Goal: Task Accomplishment & Management: Manage account settings

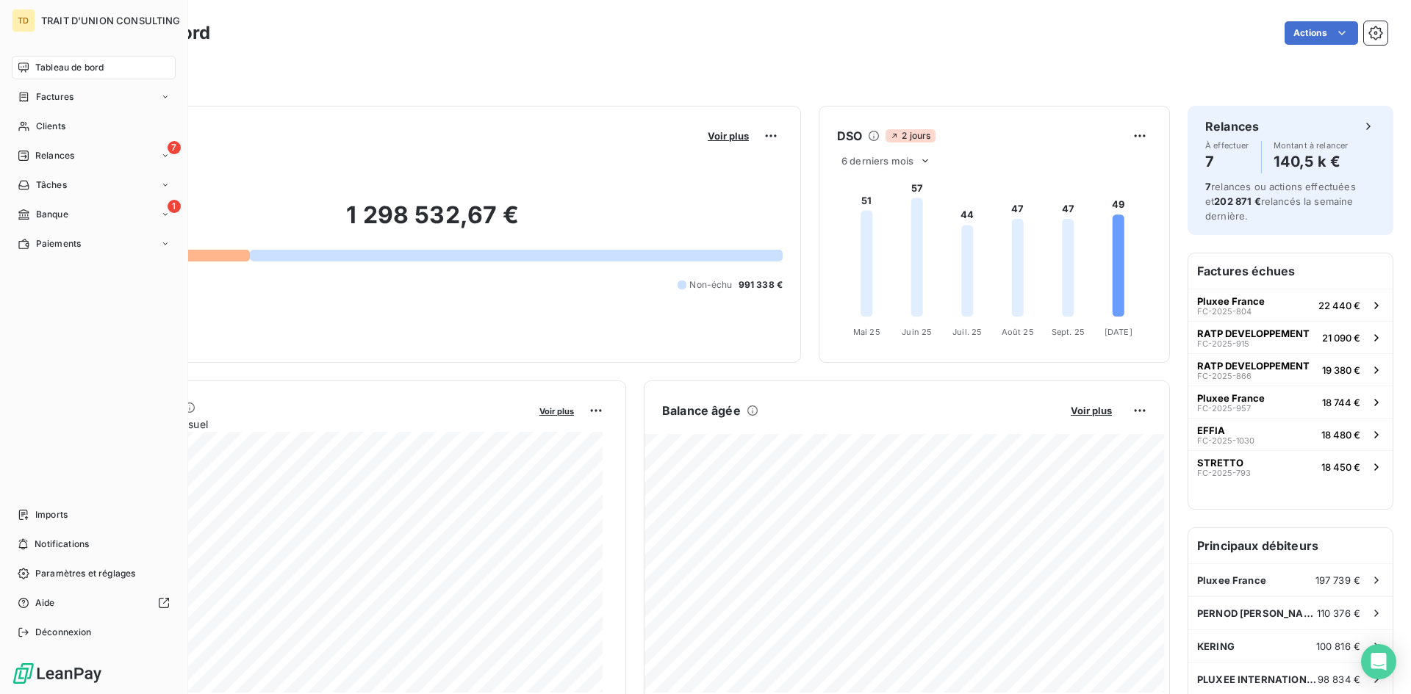
drag, startPoint x: 34, startPoint y: 60, endPoint x: 356, endPoint y: 6, distance: 326.4
click at [35, 61] on div "Tableau de bord" at bounding box center [94, 68] width 164 height 24
click at [65, 107] on div "Factures" at bounding box center [94, 97] width 164 height 24
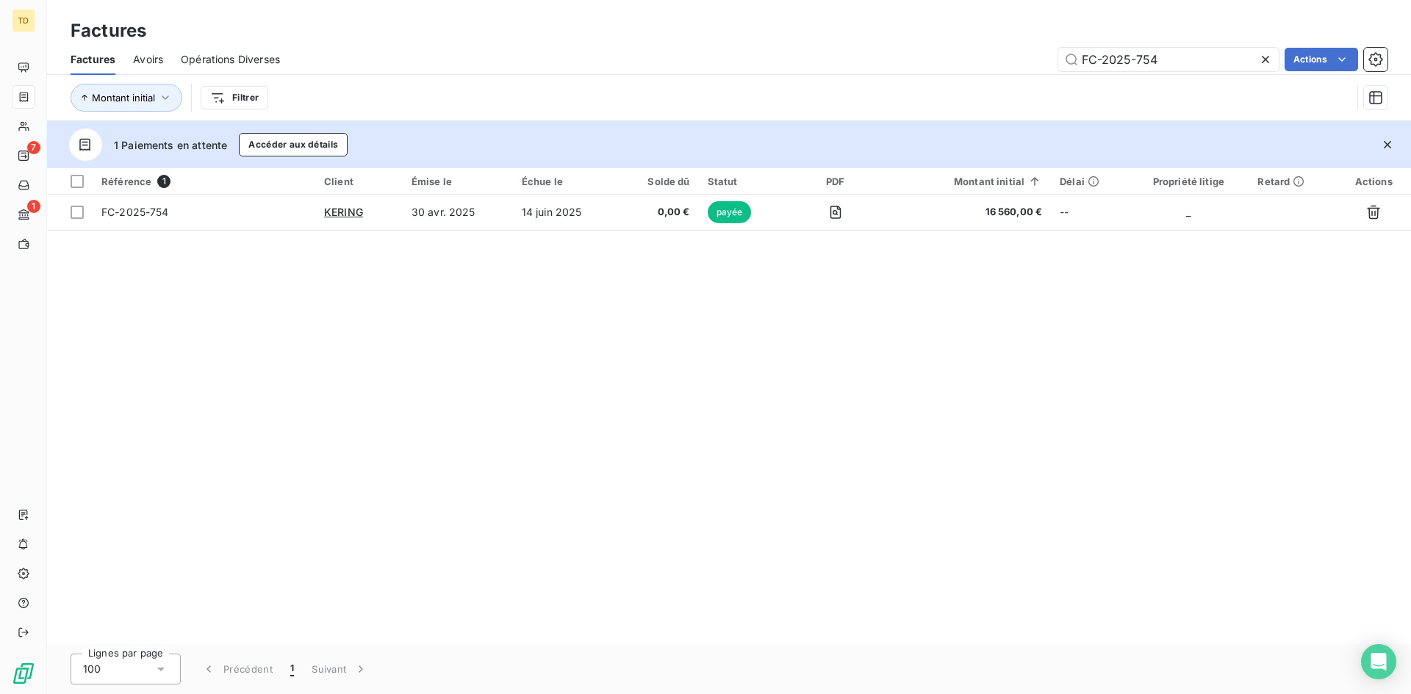
drag, startPoint x: 1169, startPoint y: 55, endPoint x: 971, endPoint y: 81, distance: 200.1
click at [971, 81] on div "Factures Avoirs Opérations Diverses FC-2025-754 Actions Montant initial Filtrer" at bounding box center [729, 82] width 1364 height 76
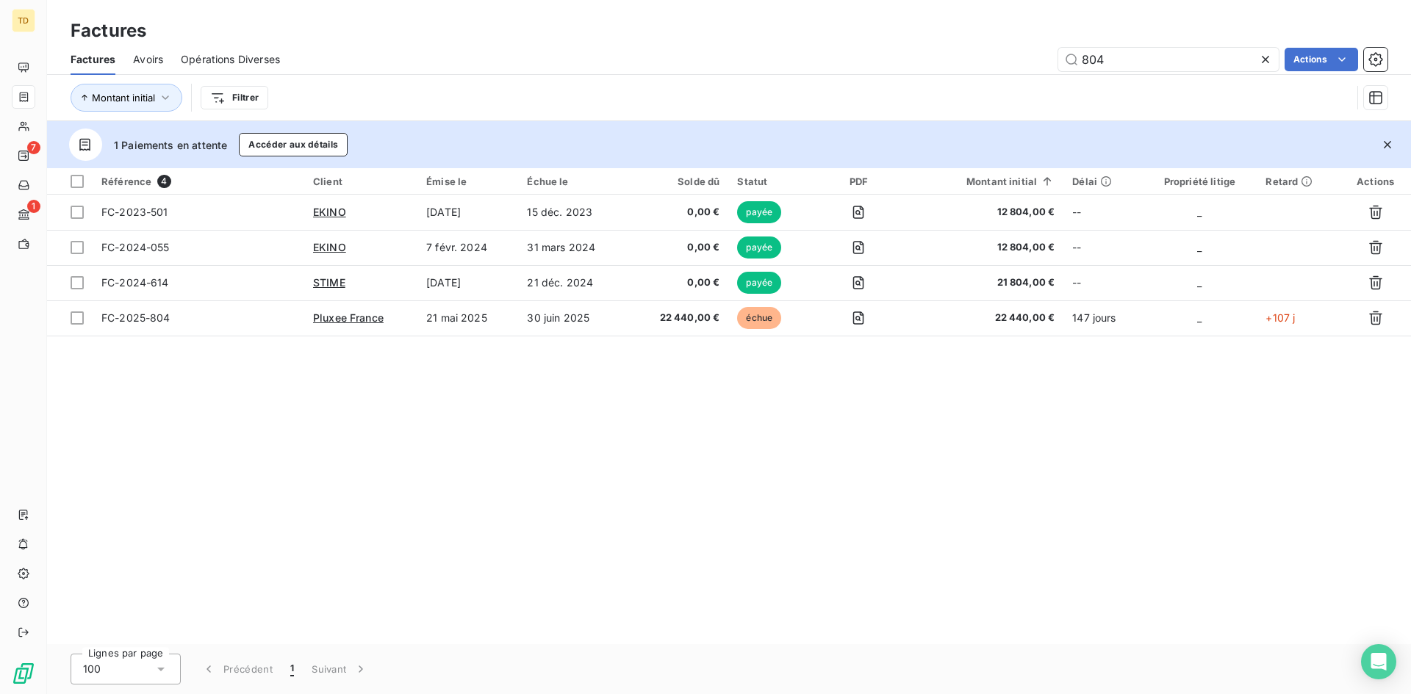
type input "804"
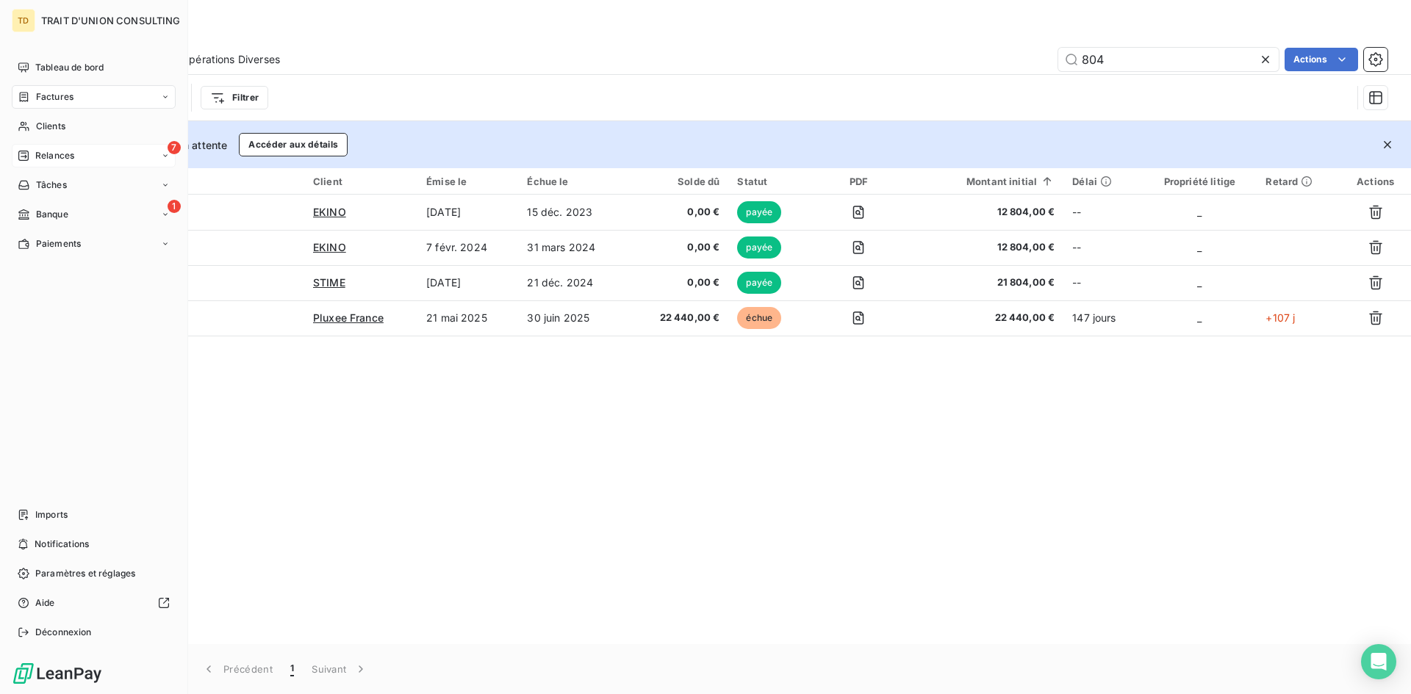
click at [51, 149] on span "Relances" at bounding box center [54, 155] width 39 height 13
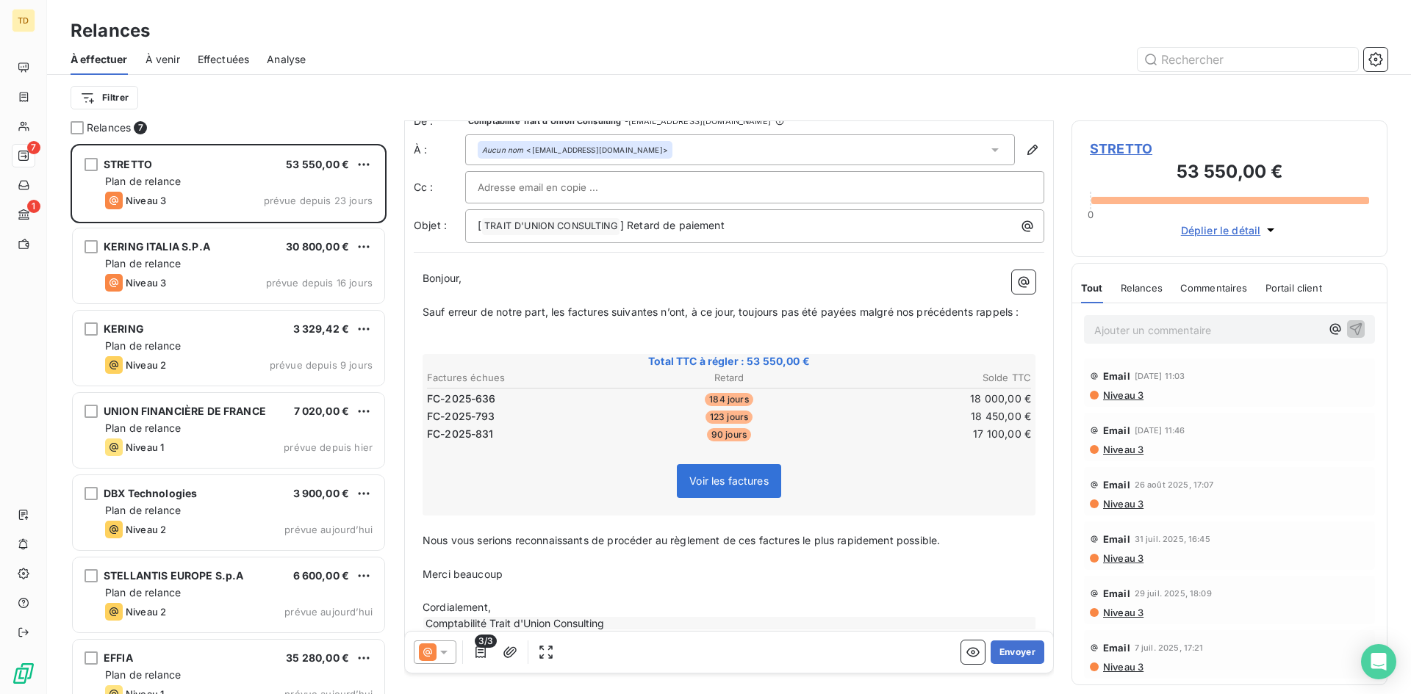
scroll to position [44, 0]
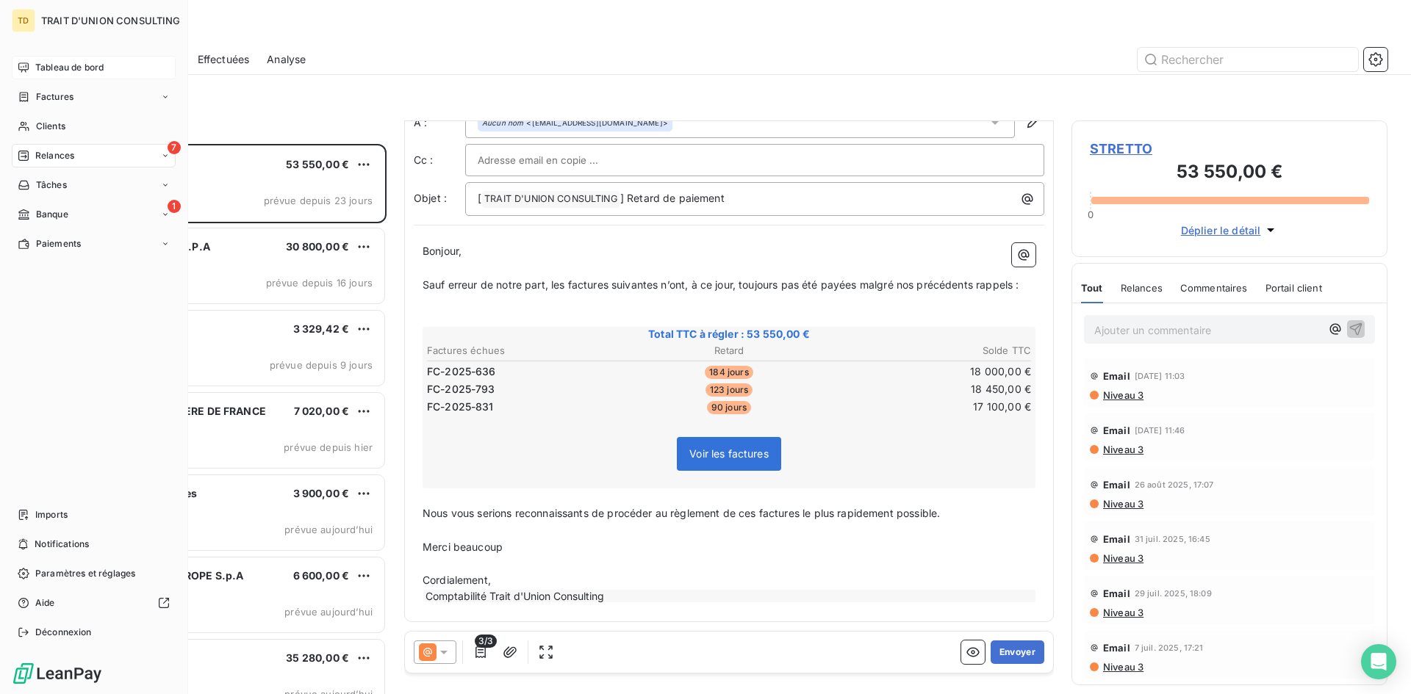
click at [38, 71] on span "Tableau de bord" at bounding box center [69, 67] width 68 height 13
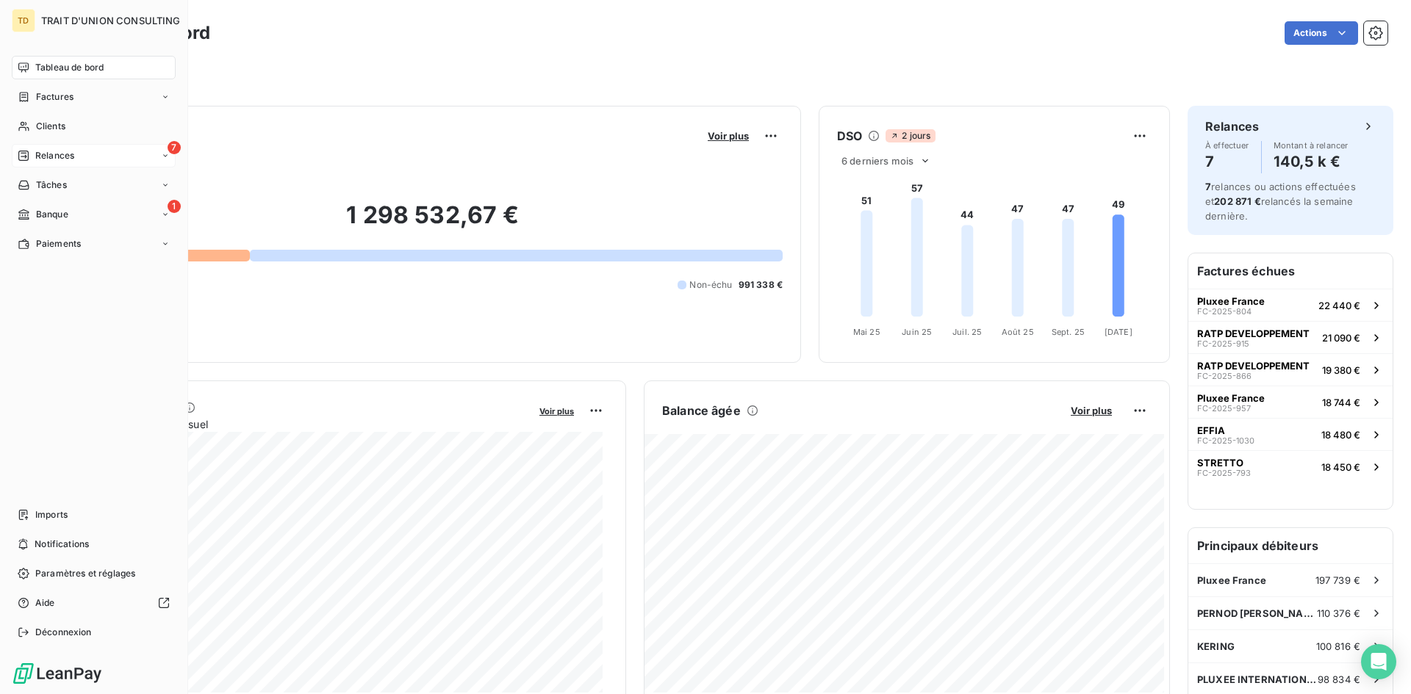
click at [101, 145] on div "7 Relances" at bounding box center [94, 156] width 164 height 24
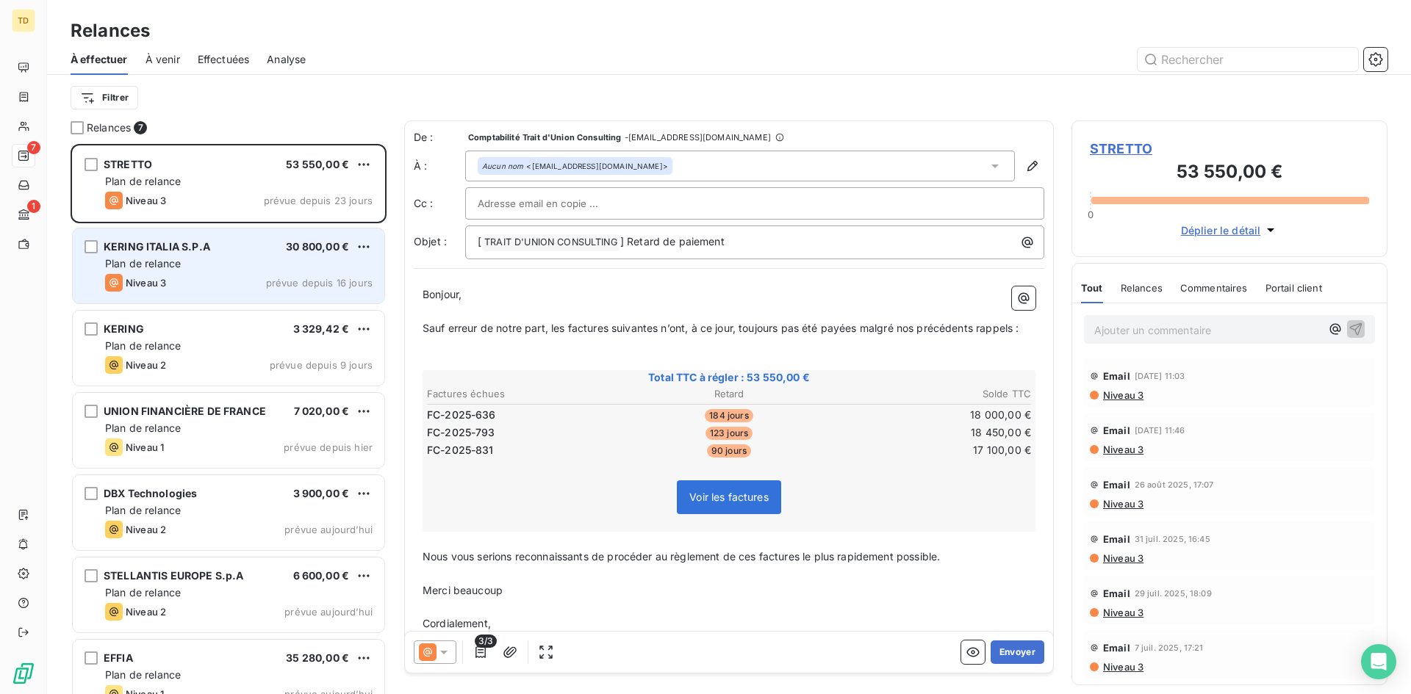
click at [182, 253] on div "KERING ITALIA S.P.A" at bounding box center [157, 247] width 107 height 15
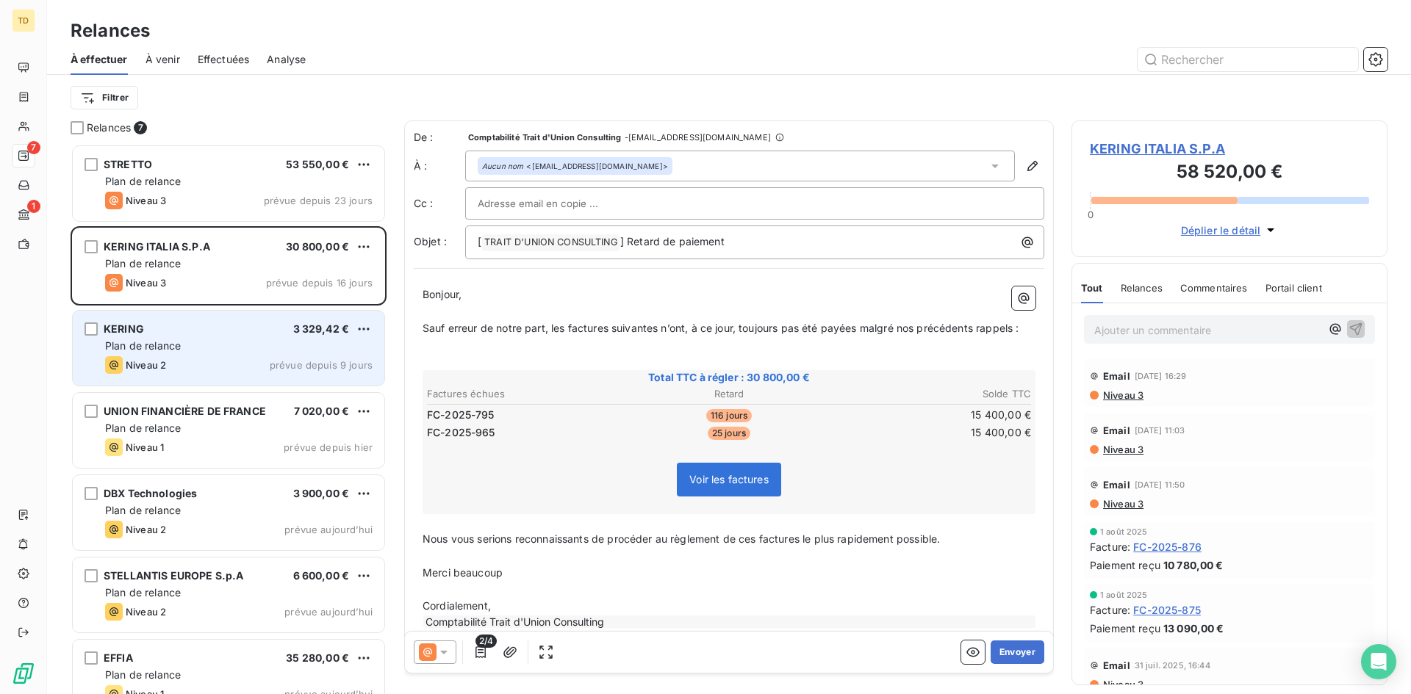
click at [173, 339] on div "Plan de relance" at bounding box center [238, 346] width 267 height 15
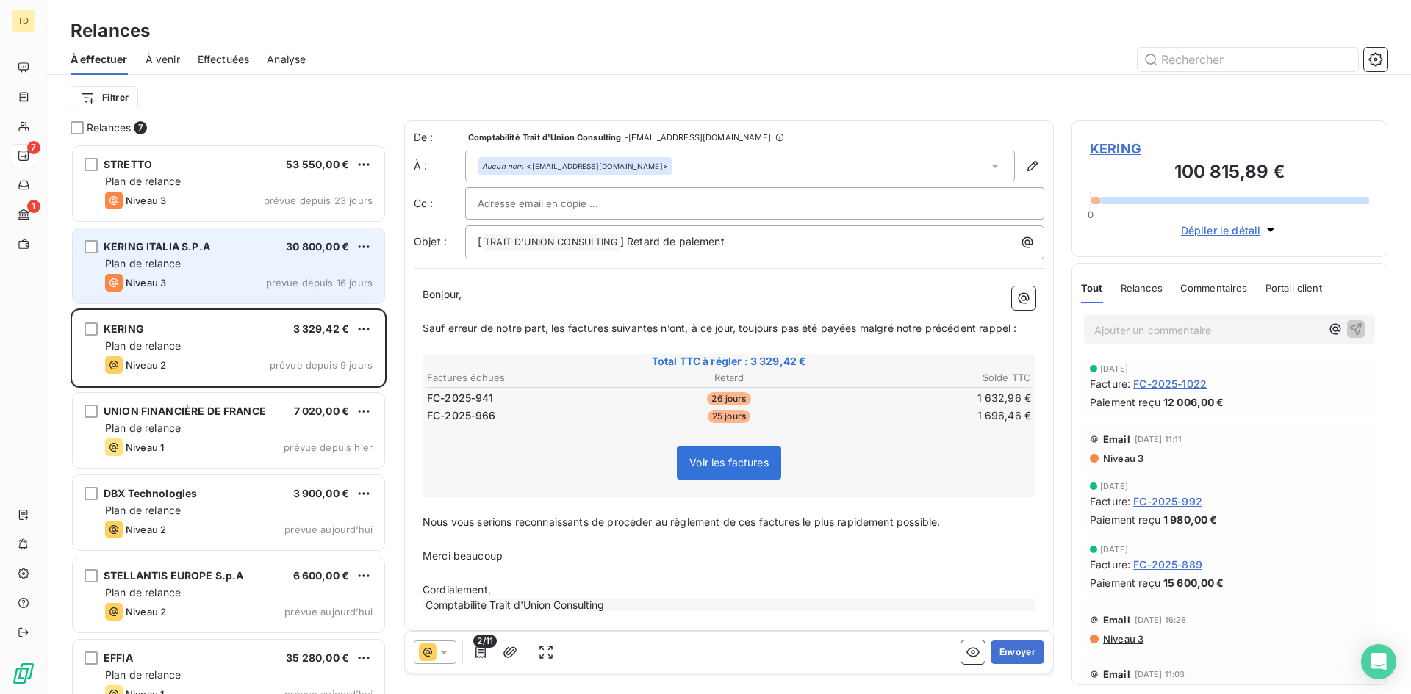
click at [240, 254] on div "KERING ITALIA S.P.A 30 800,00 € Plan de relance Niveau 3 prévue depuis 16 jours" at bounding box center [229, 266] width 312 height 75
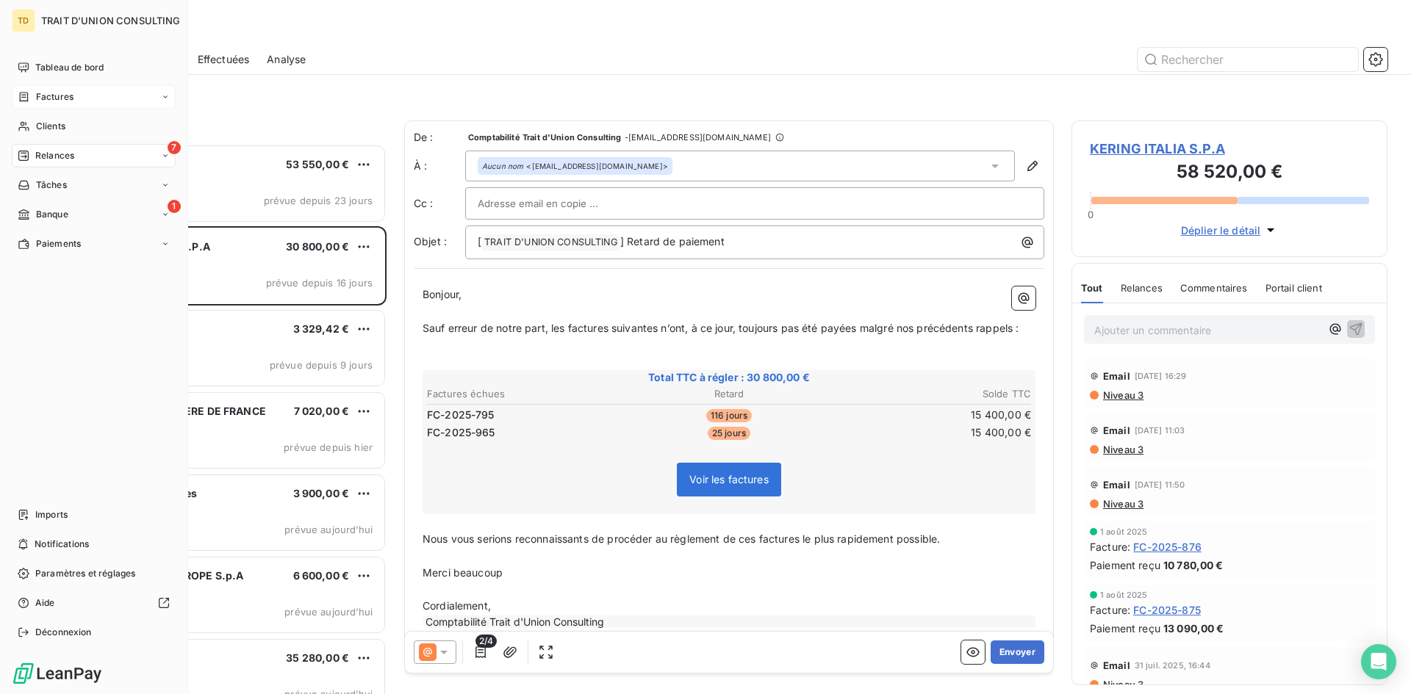
drag, startPoint x: 64, startPoint y: 98, endPoint x: 96, endPoint y: 99, distance: 32.3
click at [64, 99] on span "Factures" at bounding box center [54, 96] width 37 height 13
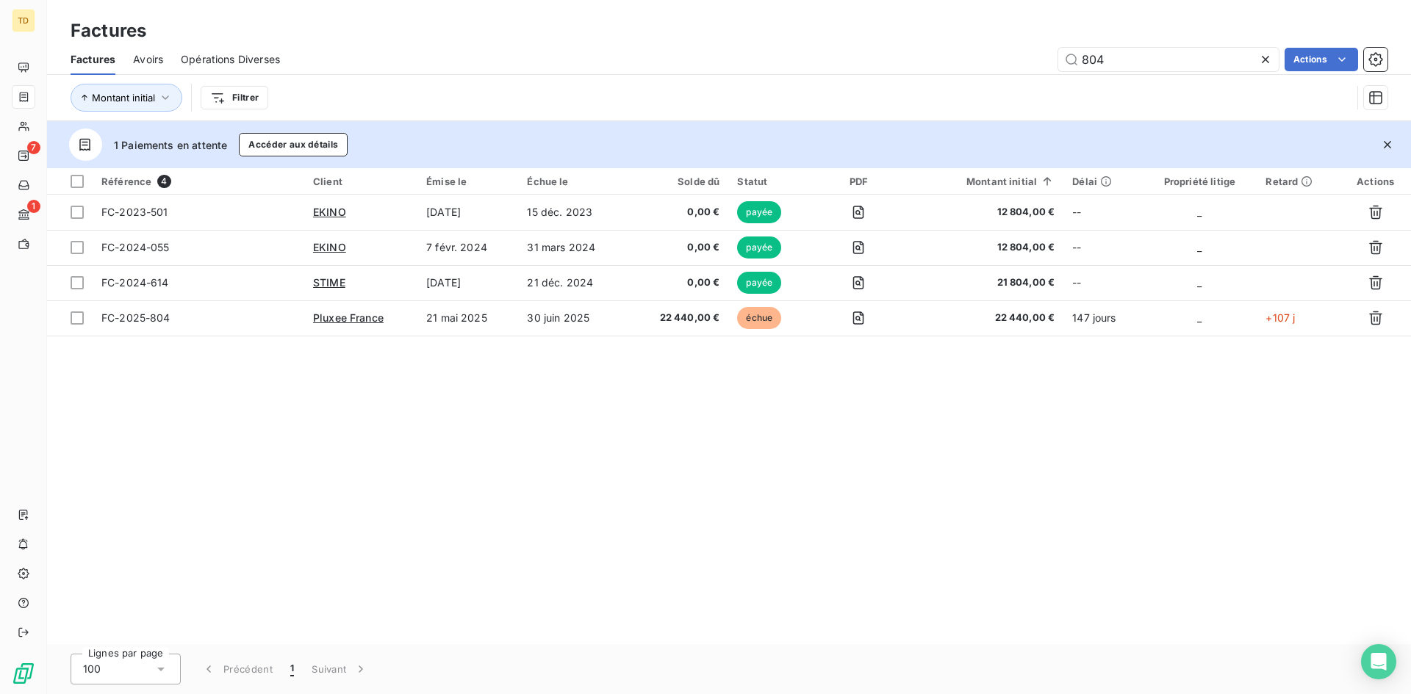
drag, startPoint x: 1138, startPoint y: 65, endPoint x: 999, endPoint y: 64, distance: 138.2
click at [1000, 64] on div "804 Actions" at bounding box center [843, 60] width 1090 height 24
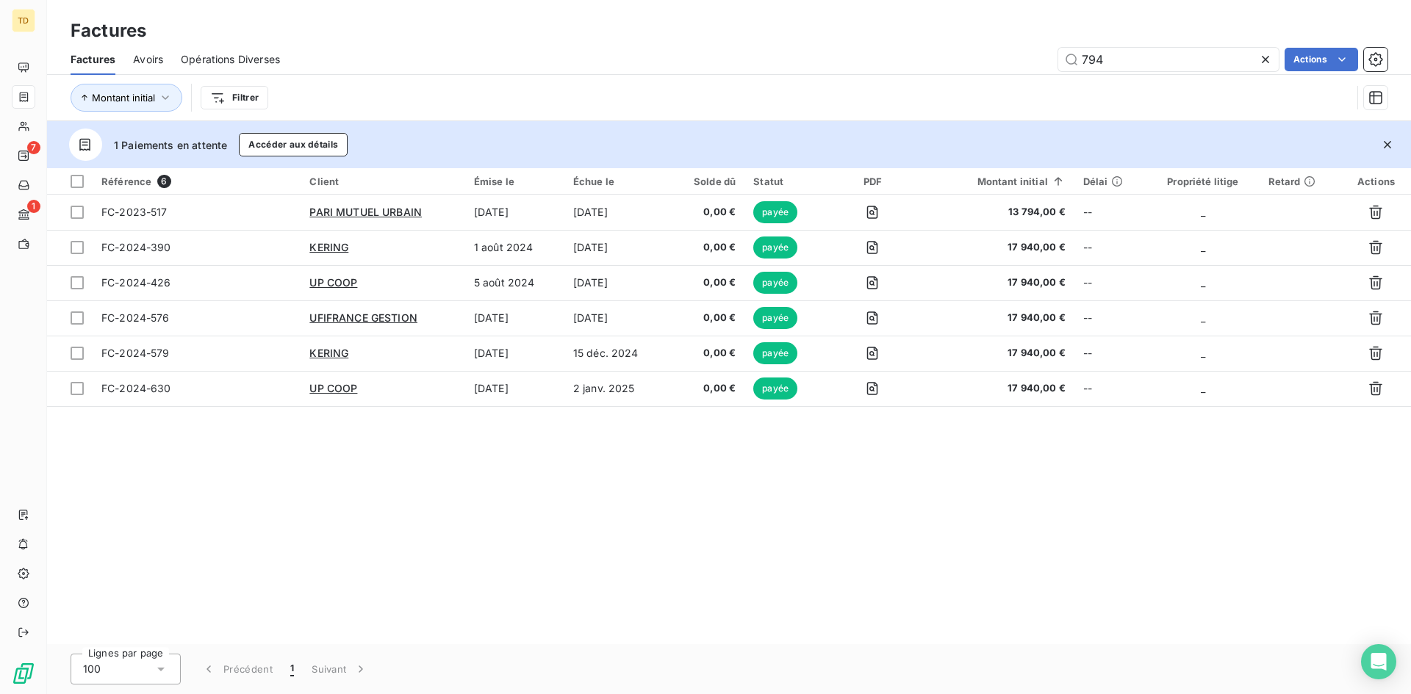
click at [142, 57] on span "Avoirs" at bounding box center [148, 59] width 30 height 15
type input "794"
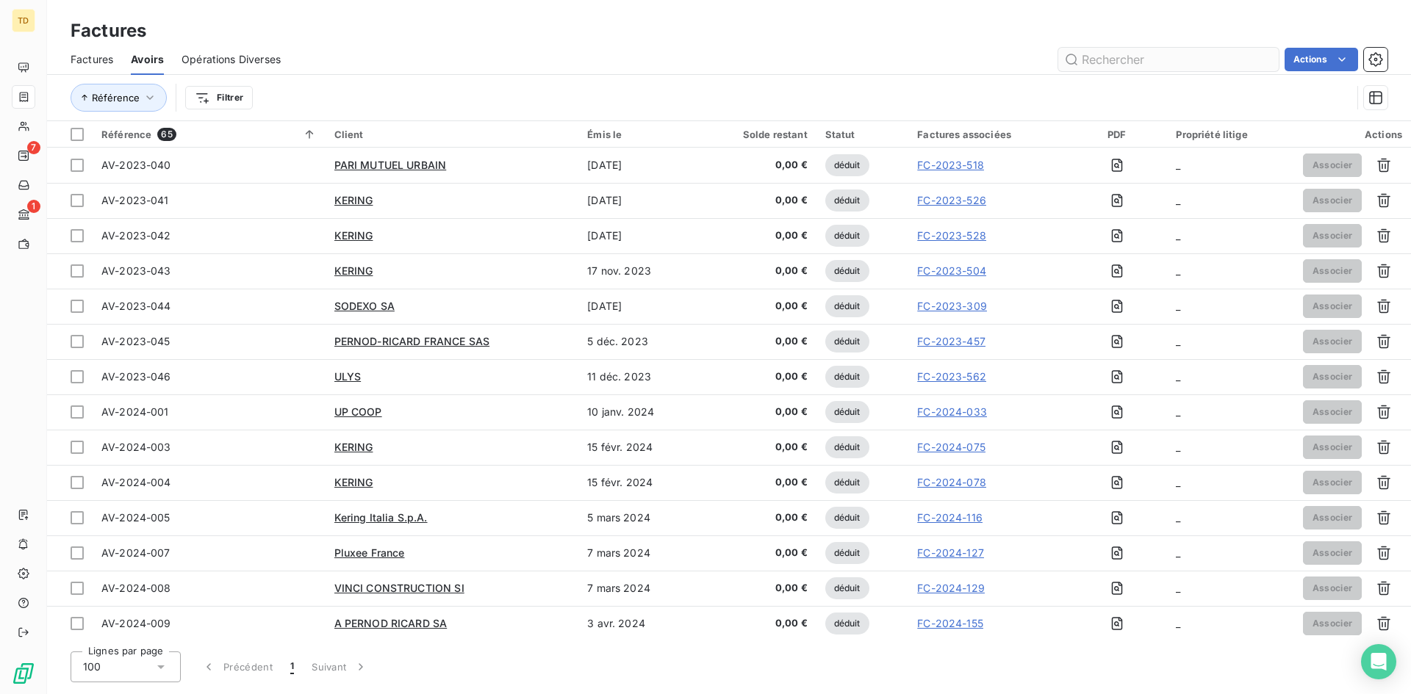
click at [1120, 62] on input "text" at bounding box center [1168, 60] width 220 height 24
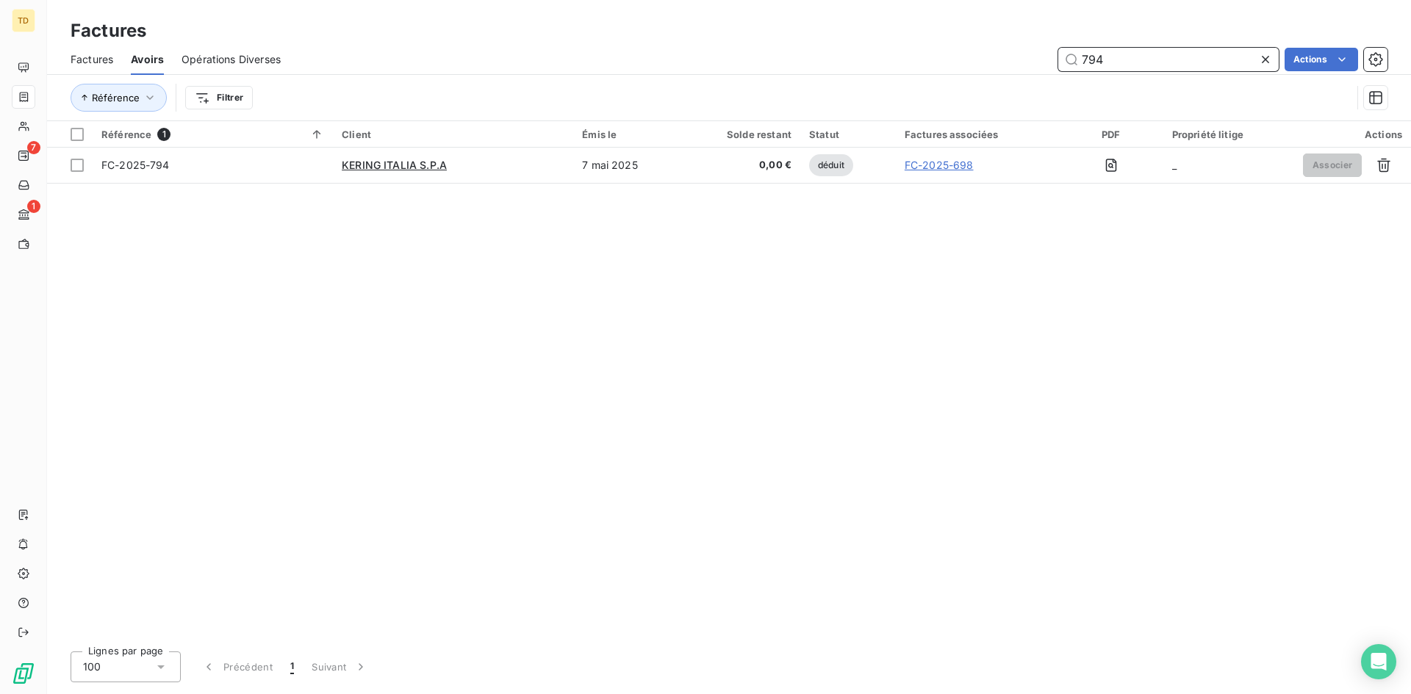
drag, startPoint x: 1100, startPoint y: 59, endPoint x: 1018, endPoint y: 63, distance: 82.4
click at [1019, 62] on div "794 Actions" at bounding box center [842, 60] width 1089 height 24
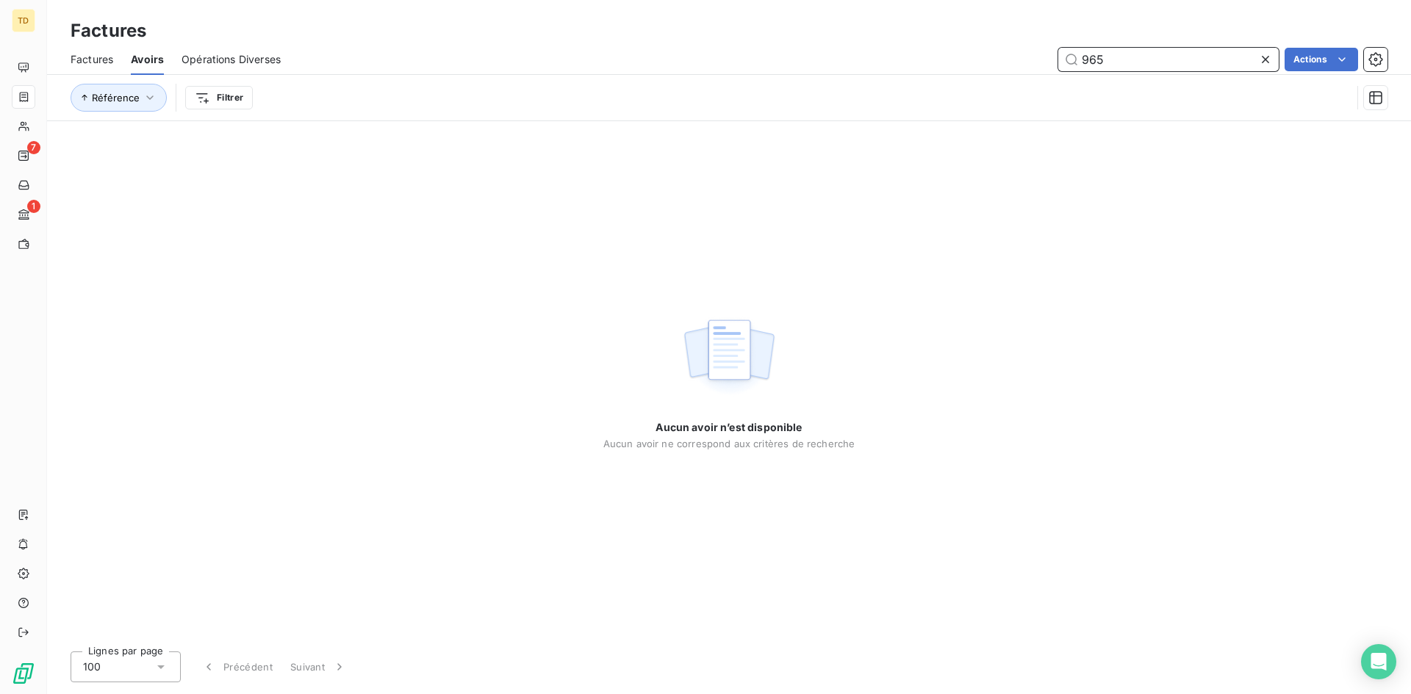
click at [90, 67] on div "Factures" at bounding box center [92, 59] width 43 height 31
type input "965"
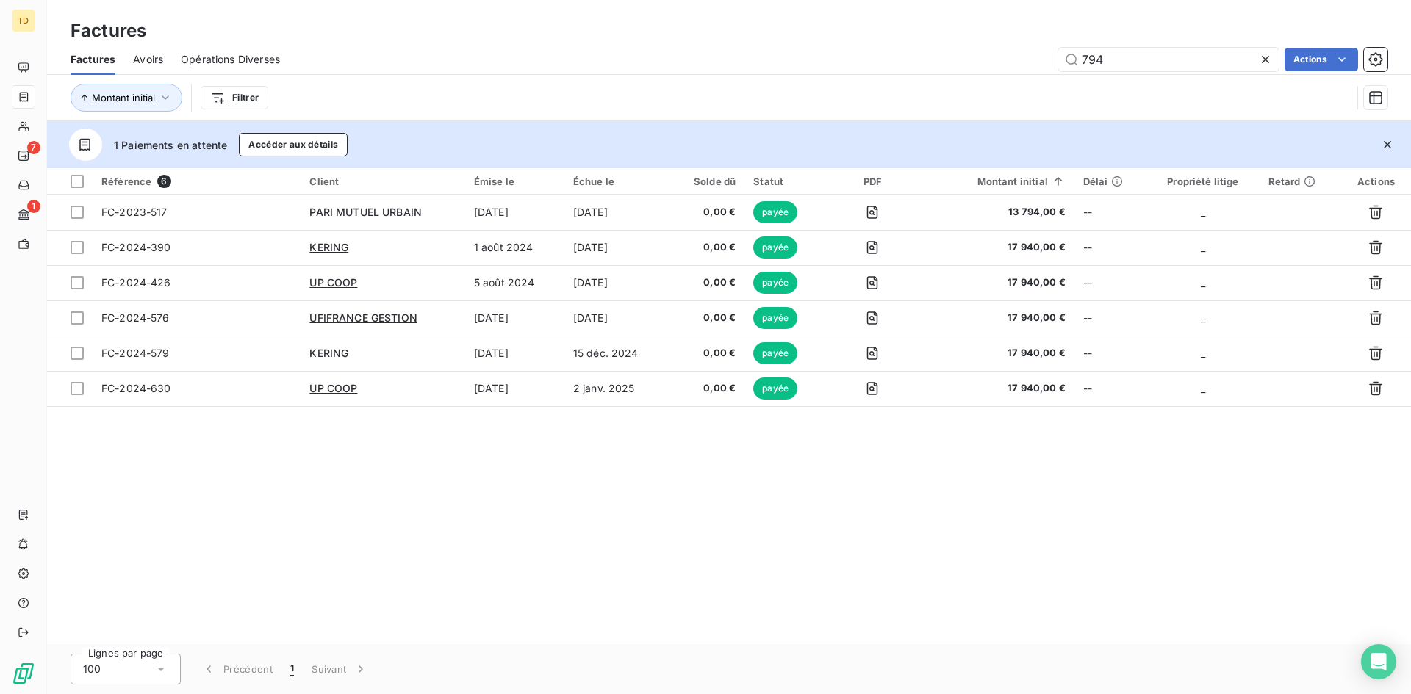
drag, startPoint x: 1156, startPoint y: 62, endPoint x: 916, endPoint y: 70, distance: 239.7
click at [922, 68] on div "794 Actions" at bounding box center [843, 60] width 1090 height 24
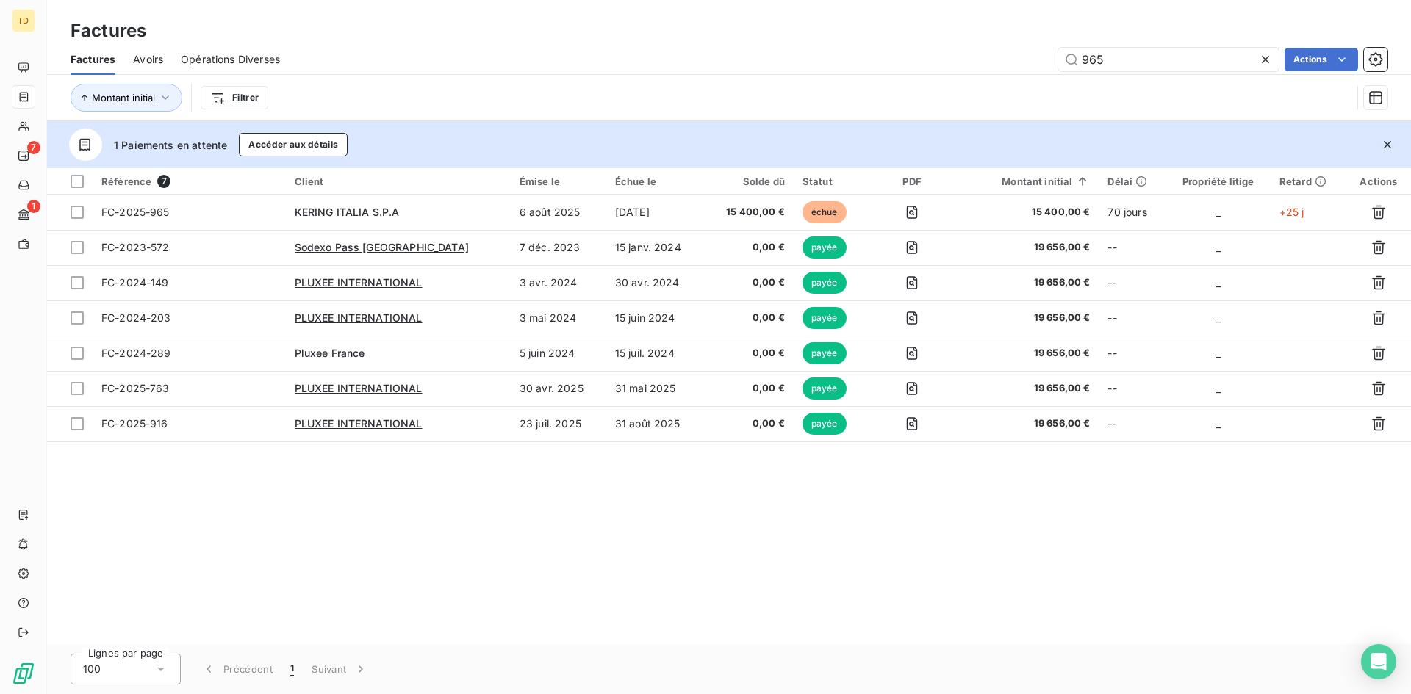
type input "965"
